Goal: Information Seeking & Learning: Learn about a topic

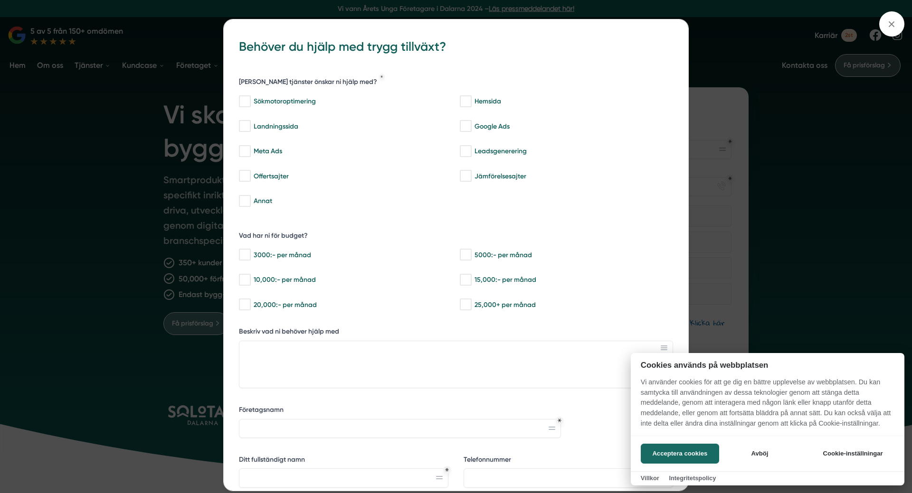
click at [891, 23] on div at bounding box center [456, 246] width 912 height 493
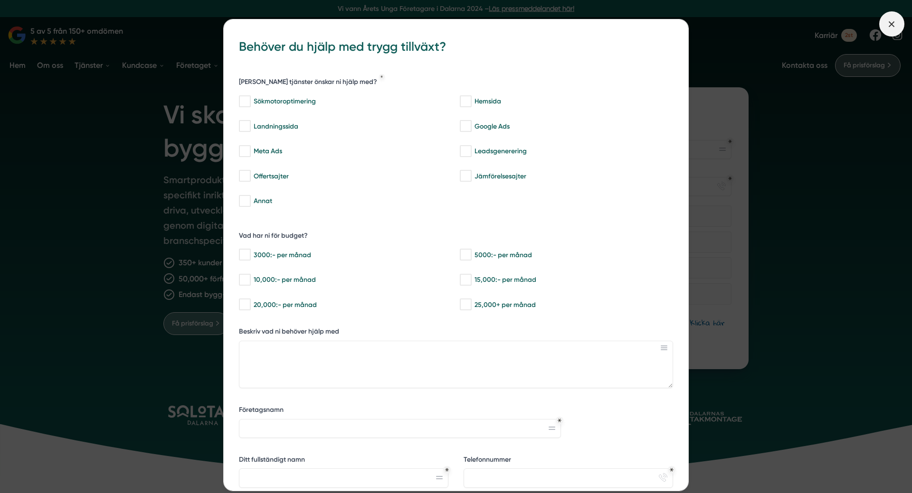
click at [886, 22] on span at bounding box center [891, 23] width 25 height 25
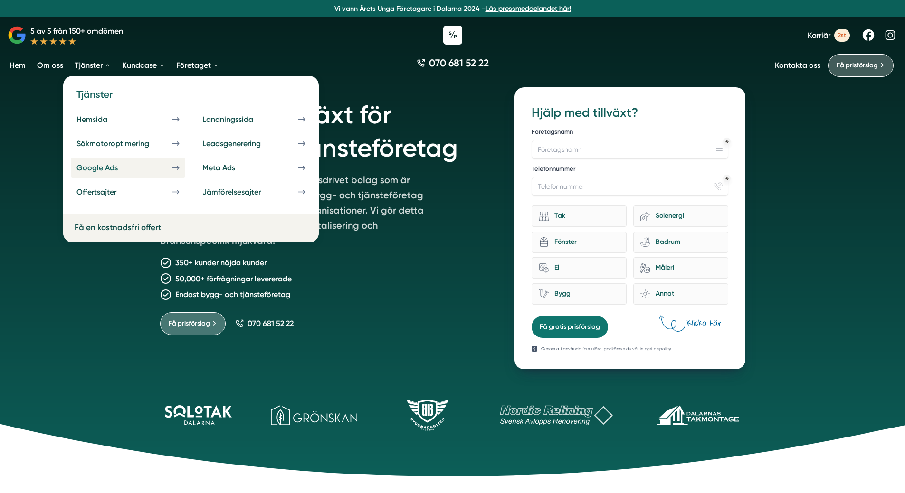
click at [102, 167] on div "Google Ads" at bounding box center [108, 167] width 64 height 9
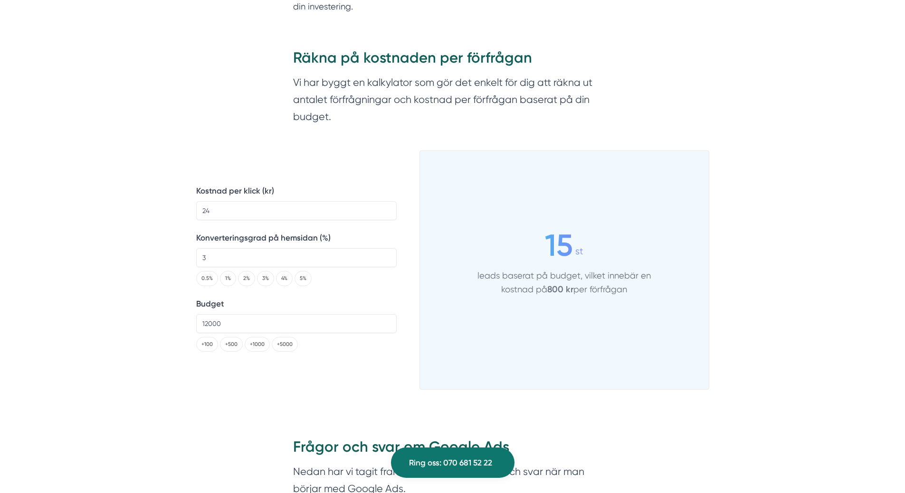
scroll to position [1235, 0]
